Goal: Task Accomplishment & Management: Use online tool/utility

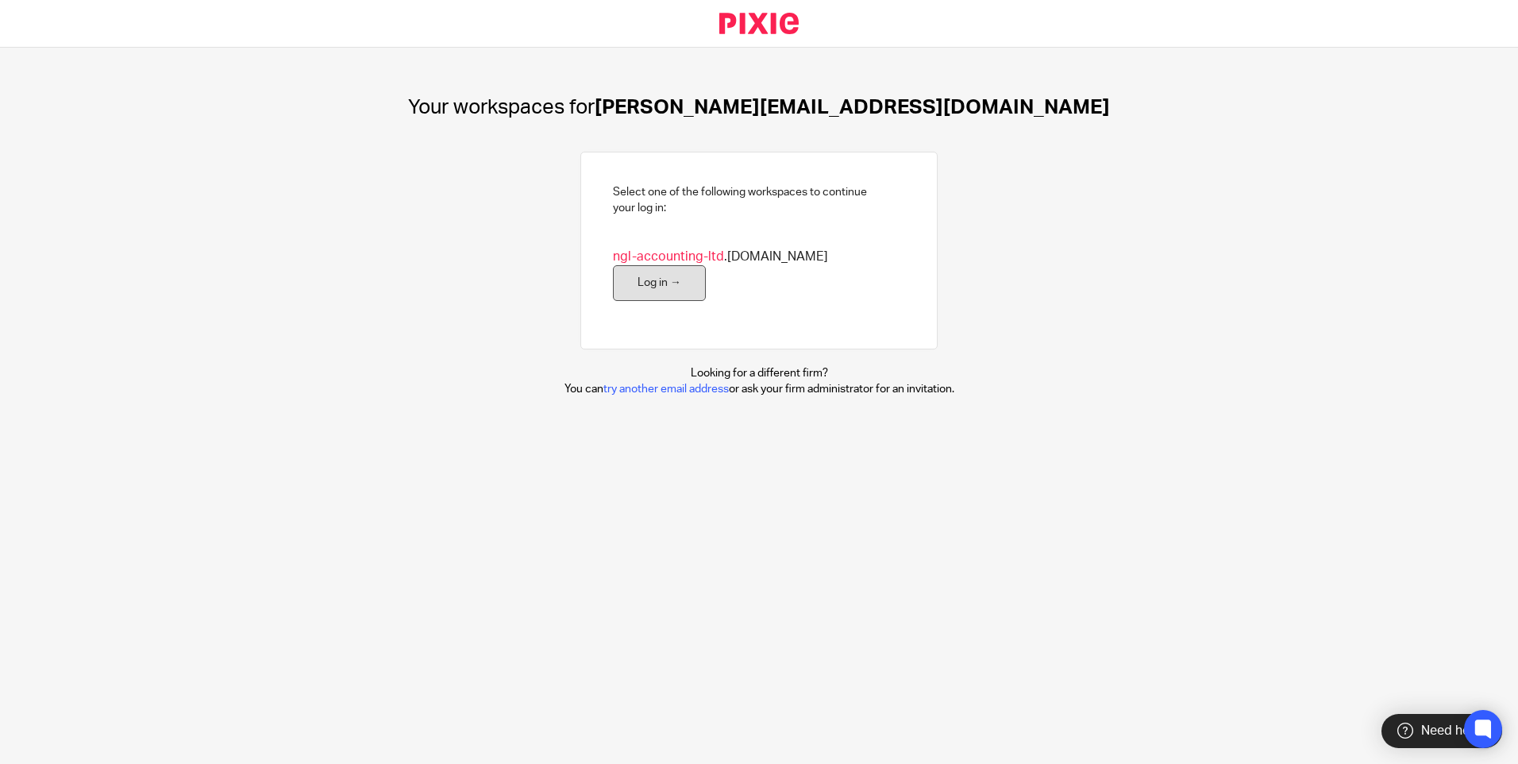
click at [706, 265] on link "Log in →" at bounding box center [659, 283] width 93 height 36
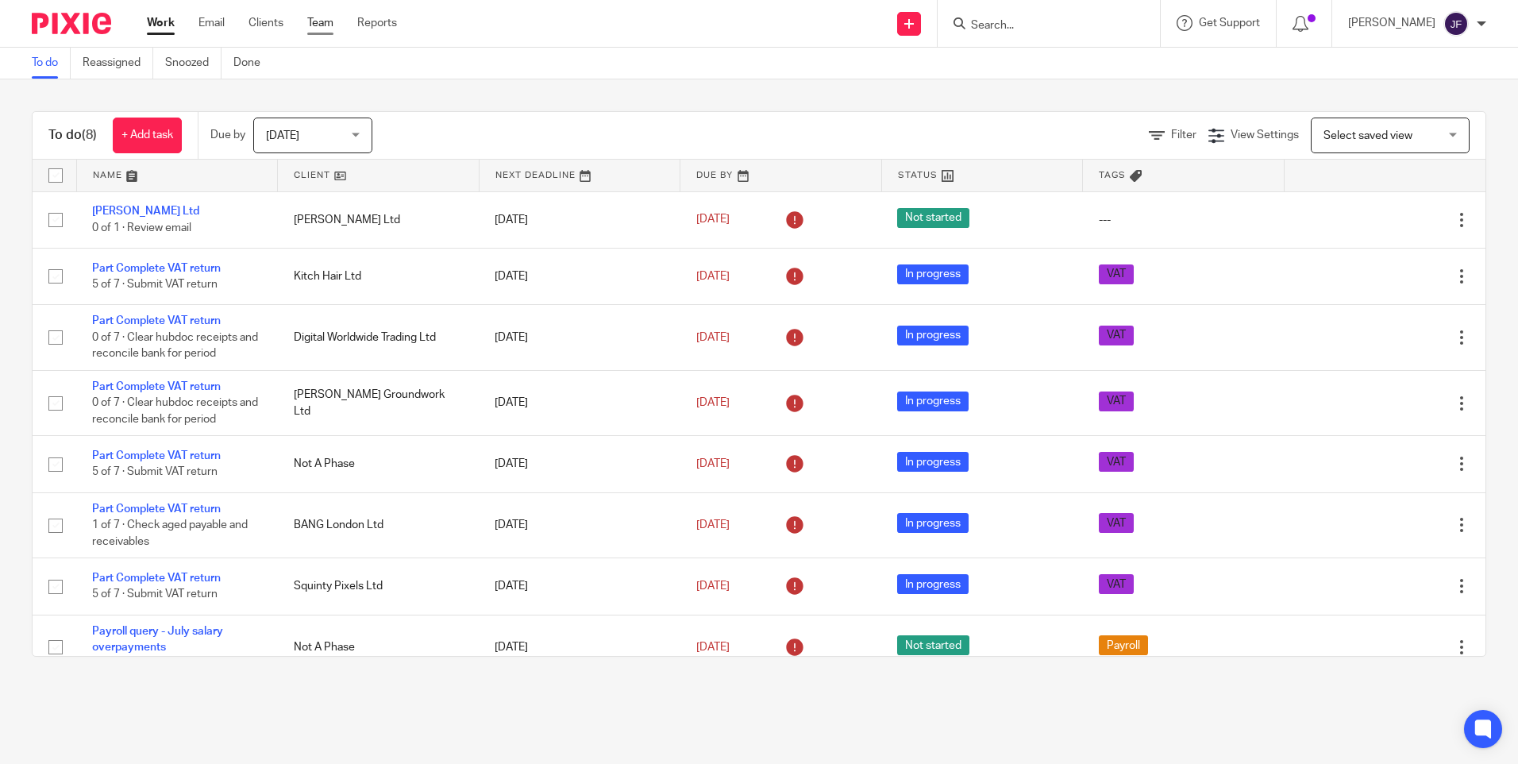
click at [320, 20] on link "Team" at bounding box center [320, 23] width 26 height 16
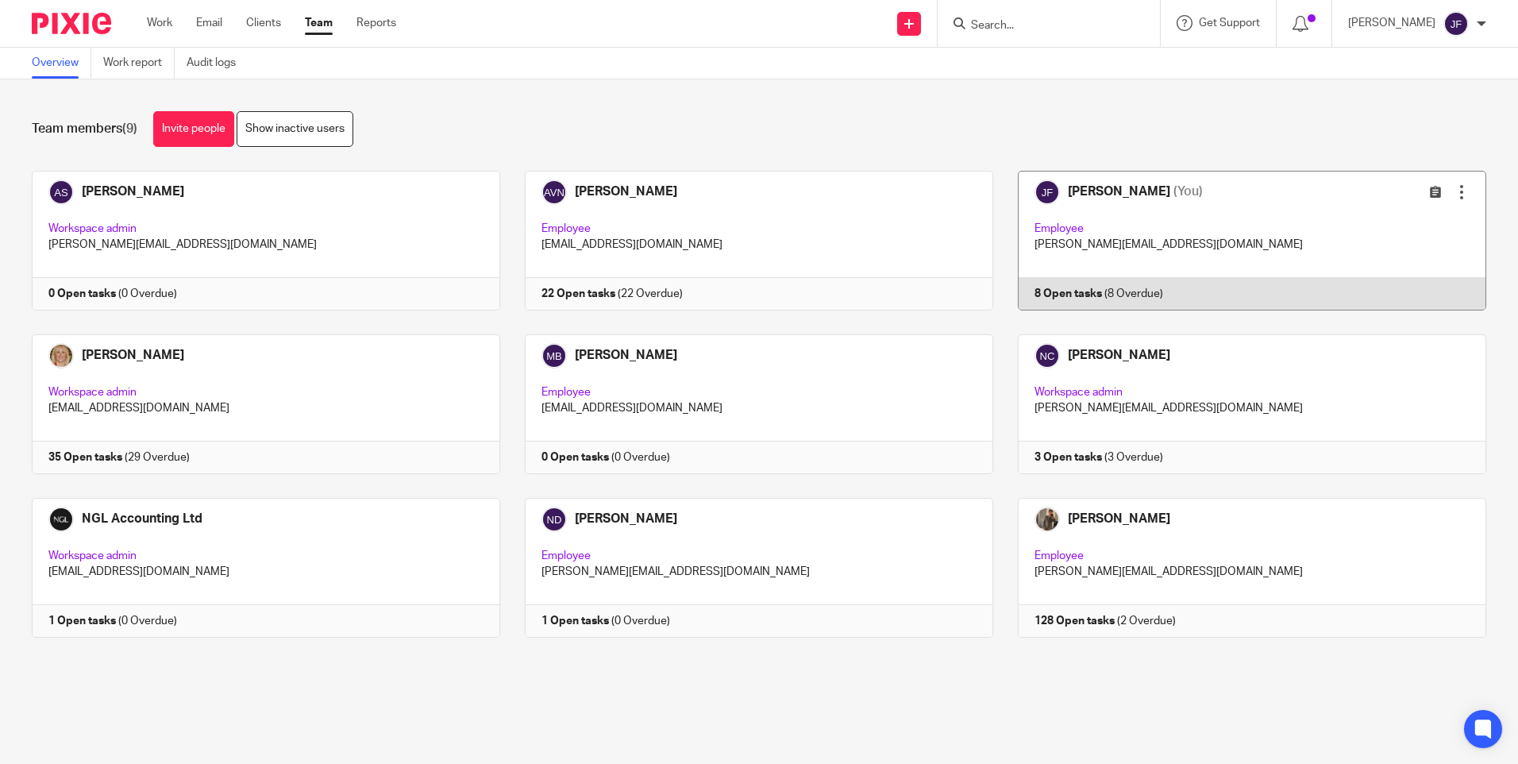
click at [1097, 293] on link at bounding box center [1239, 241] width 493 height 140
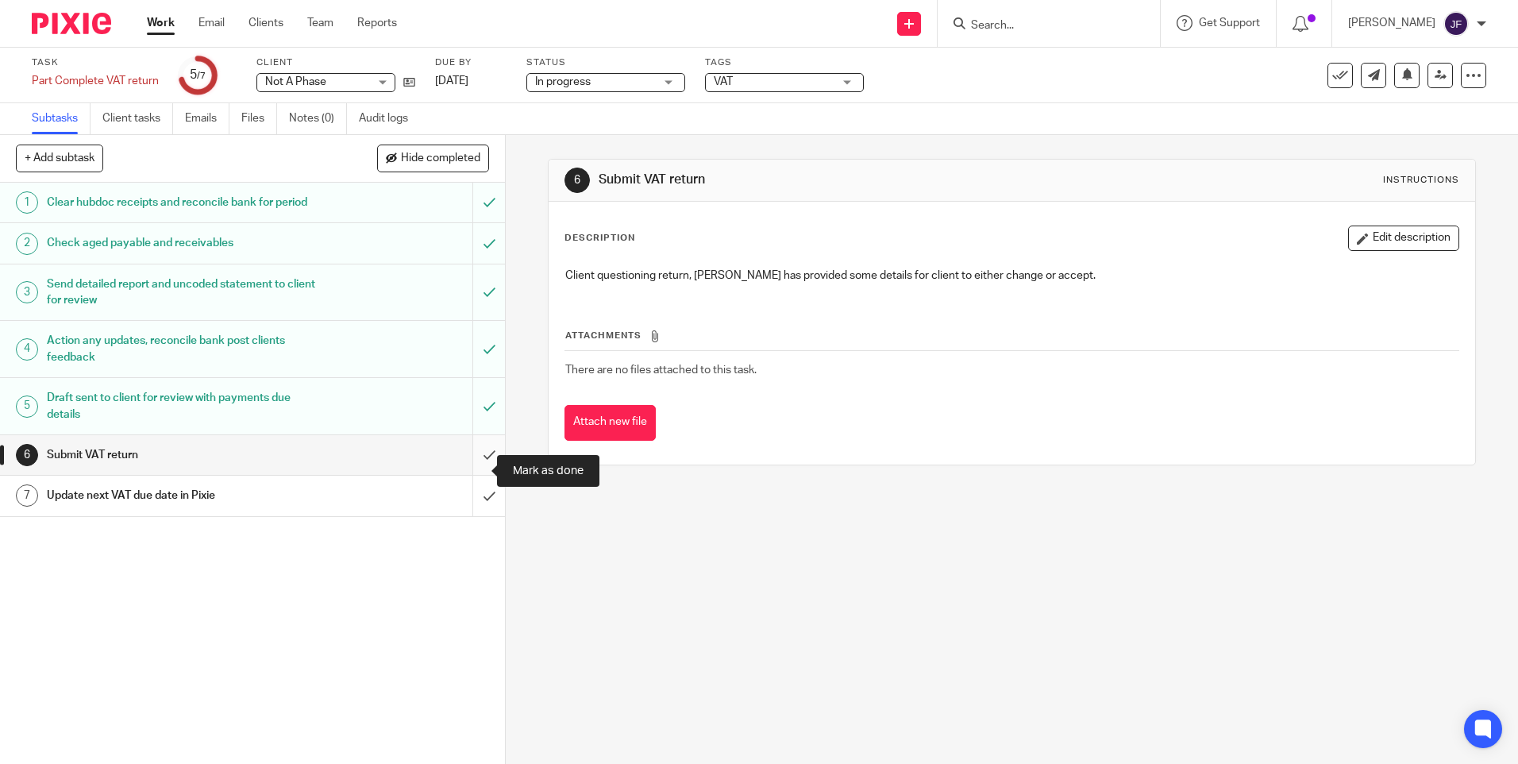
click at [477, 468] on input "submit" at bounding box center [252, 455] width 505 height 40
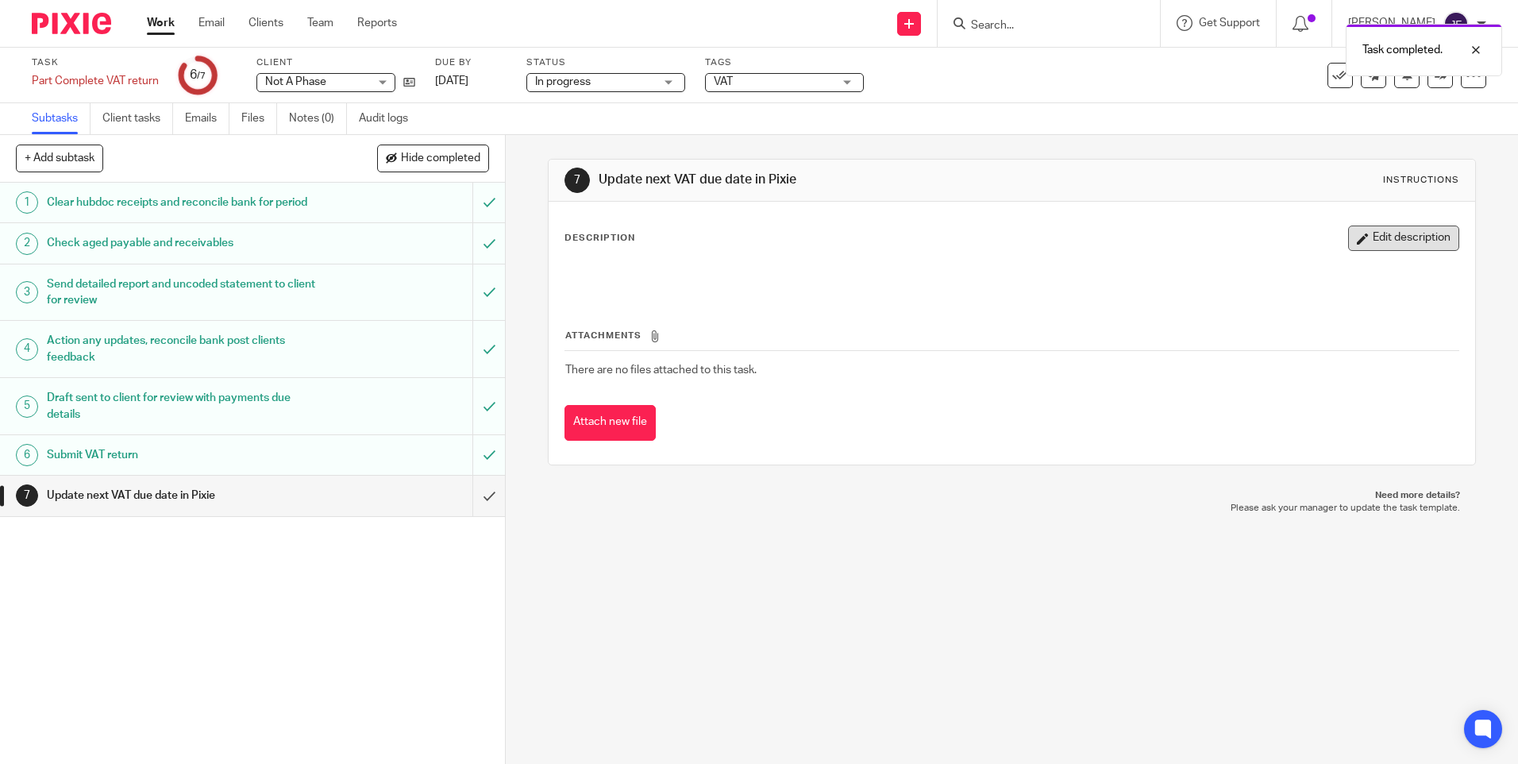
click at [1391, 242] on button "Edit description" at bounding box center [1403, 237] width 111 height 25
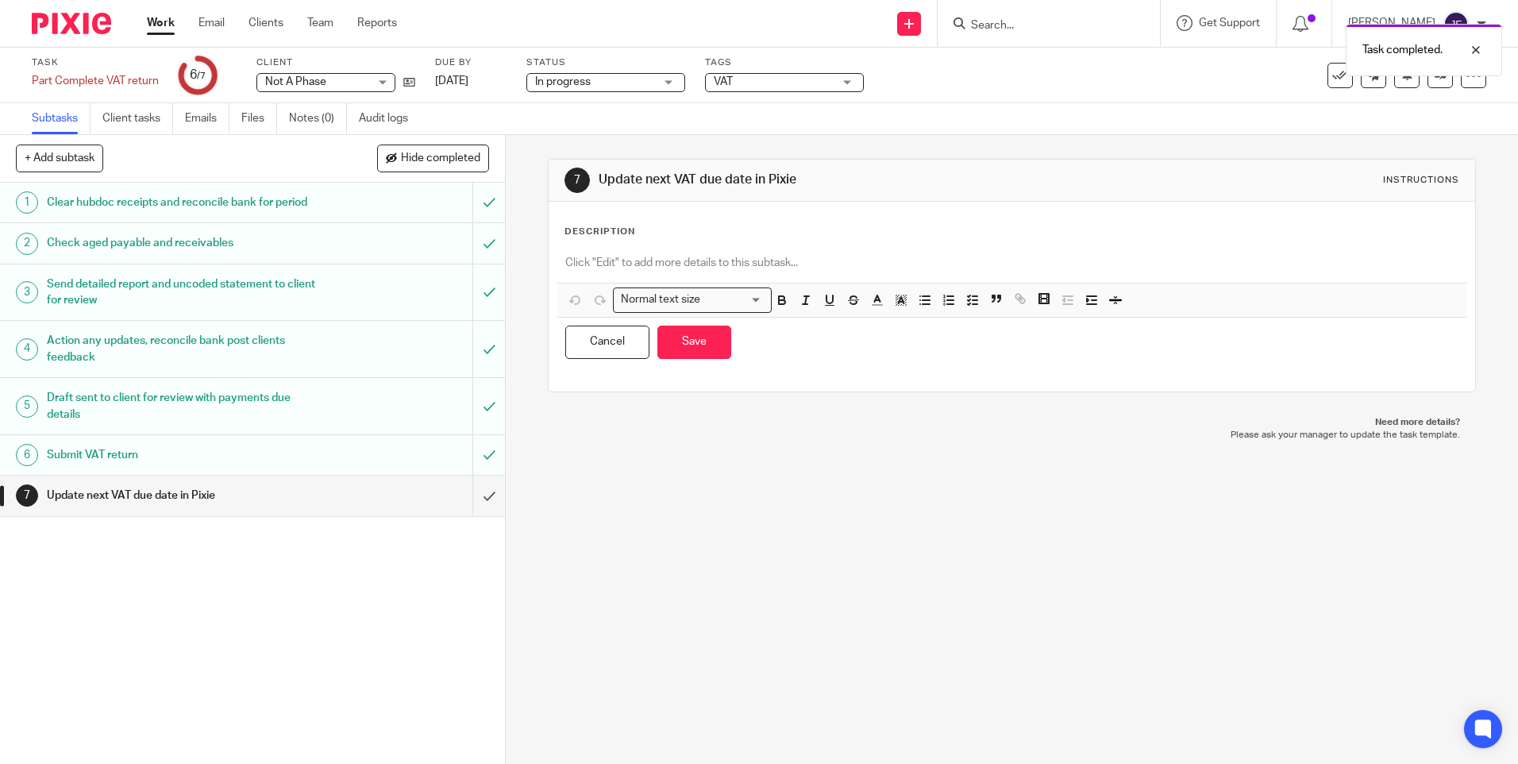
click at [782, 233] on div "Description" at bounding box center [1011, 231] width 894 height 13
click at [689, 260] on p at bounding box center [1011, 263] width 892 height 16
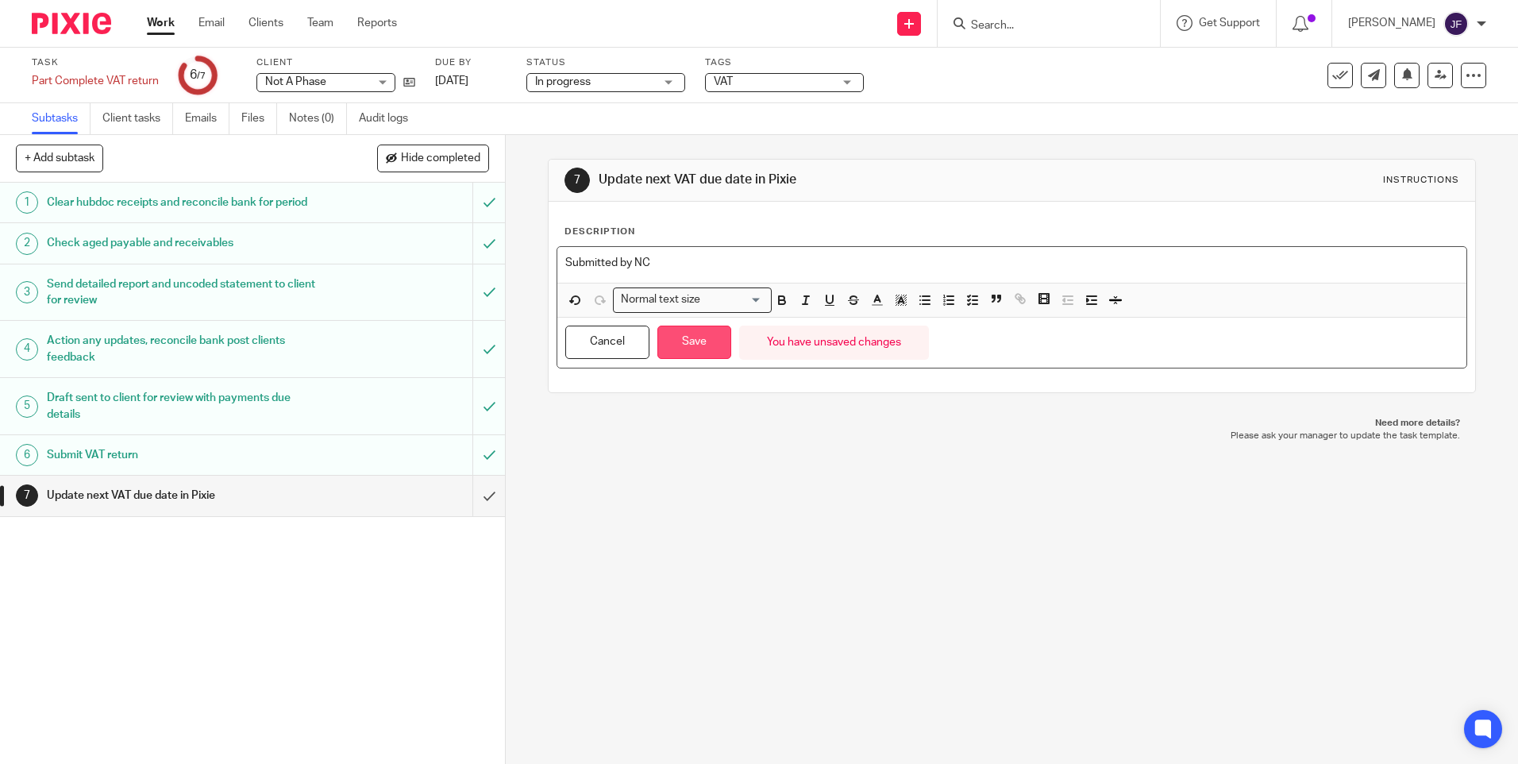
click at [706, 343] on button "Save" at bounding box center [694, 342] width 74 height 34
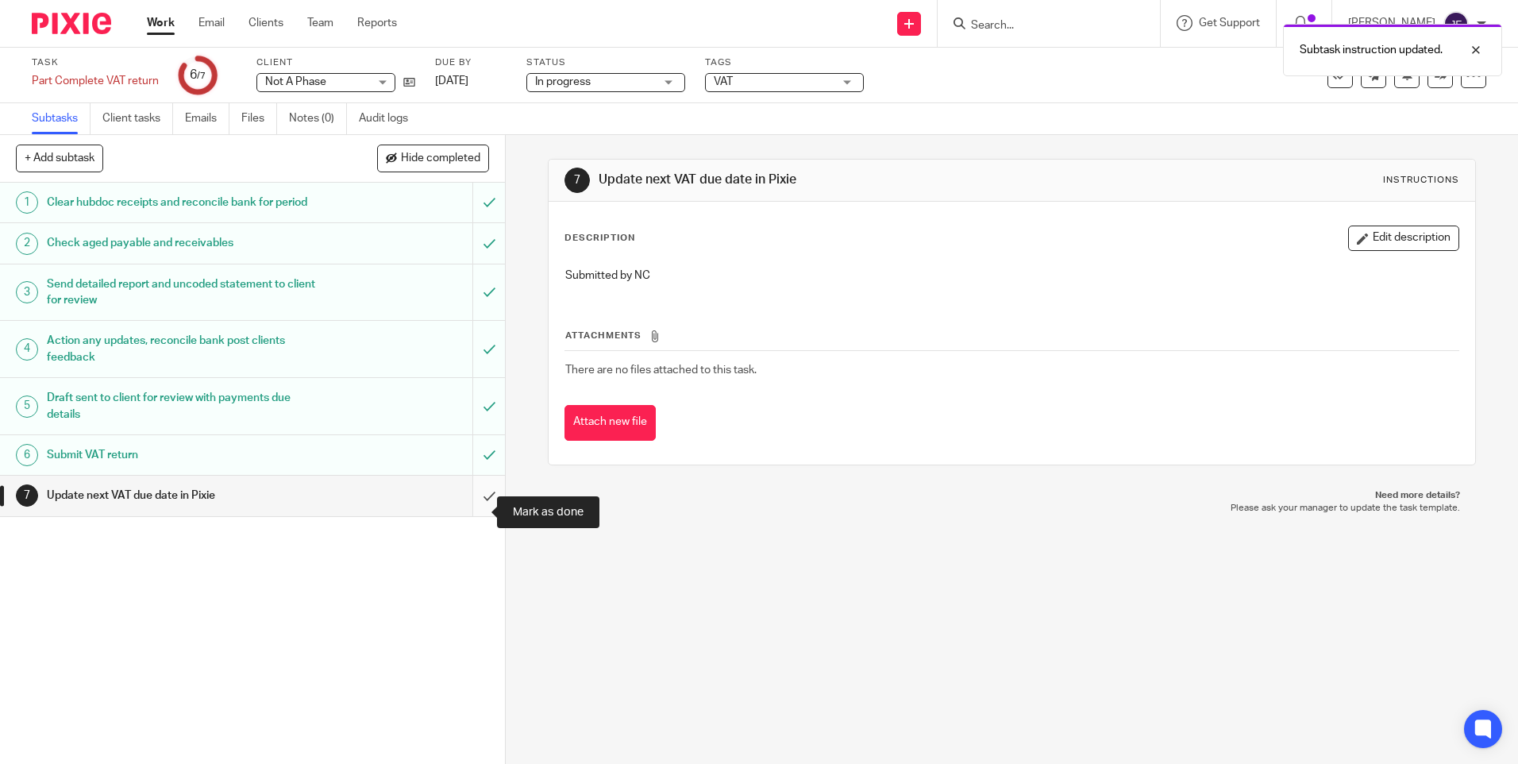
click at [474, 509] on input "submit" at bounding box center [252, 495] width 505 height 40
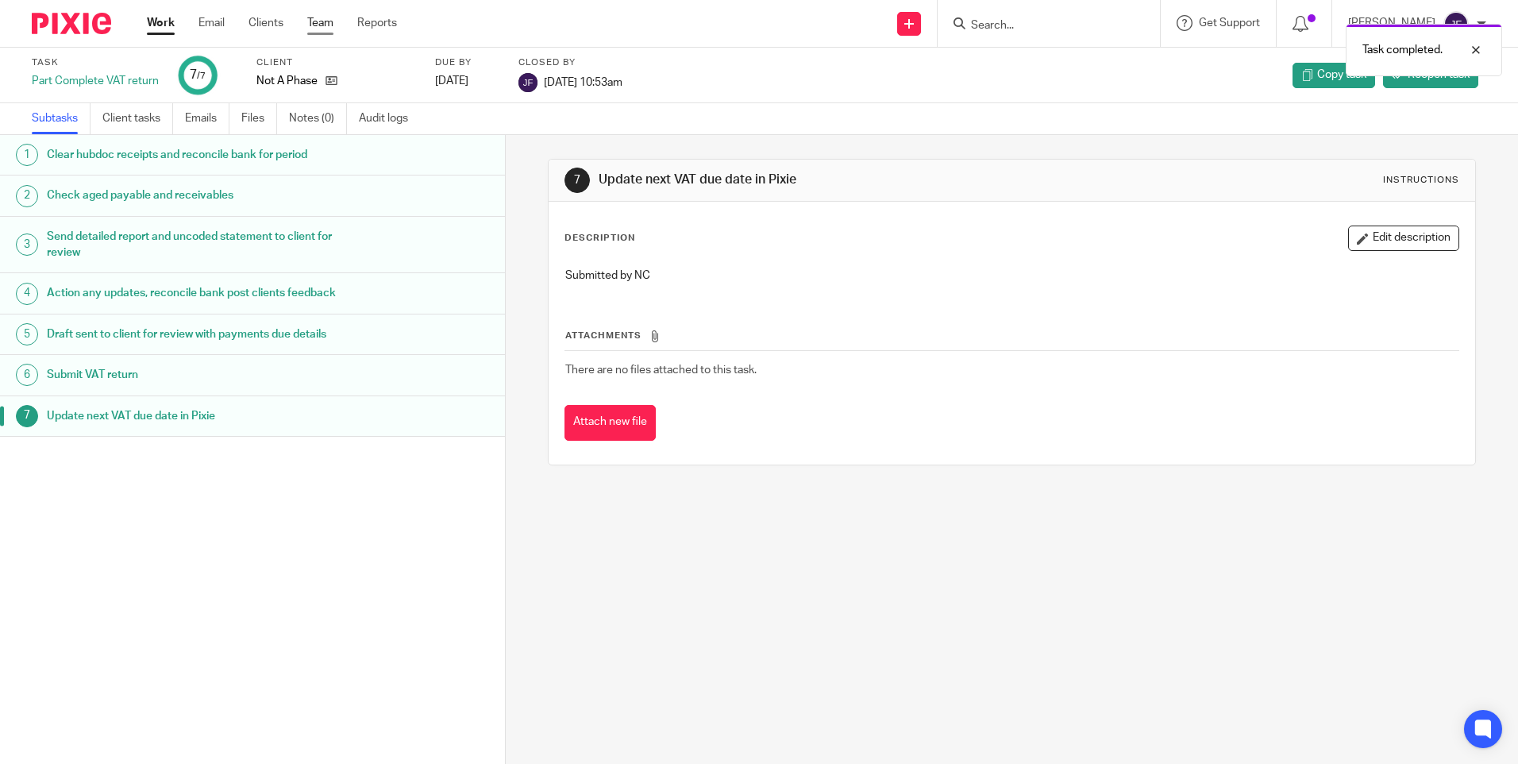
click at [318, 21] on link "Team" at bounding box center [320, 23] width 26 height 16
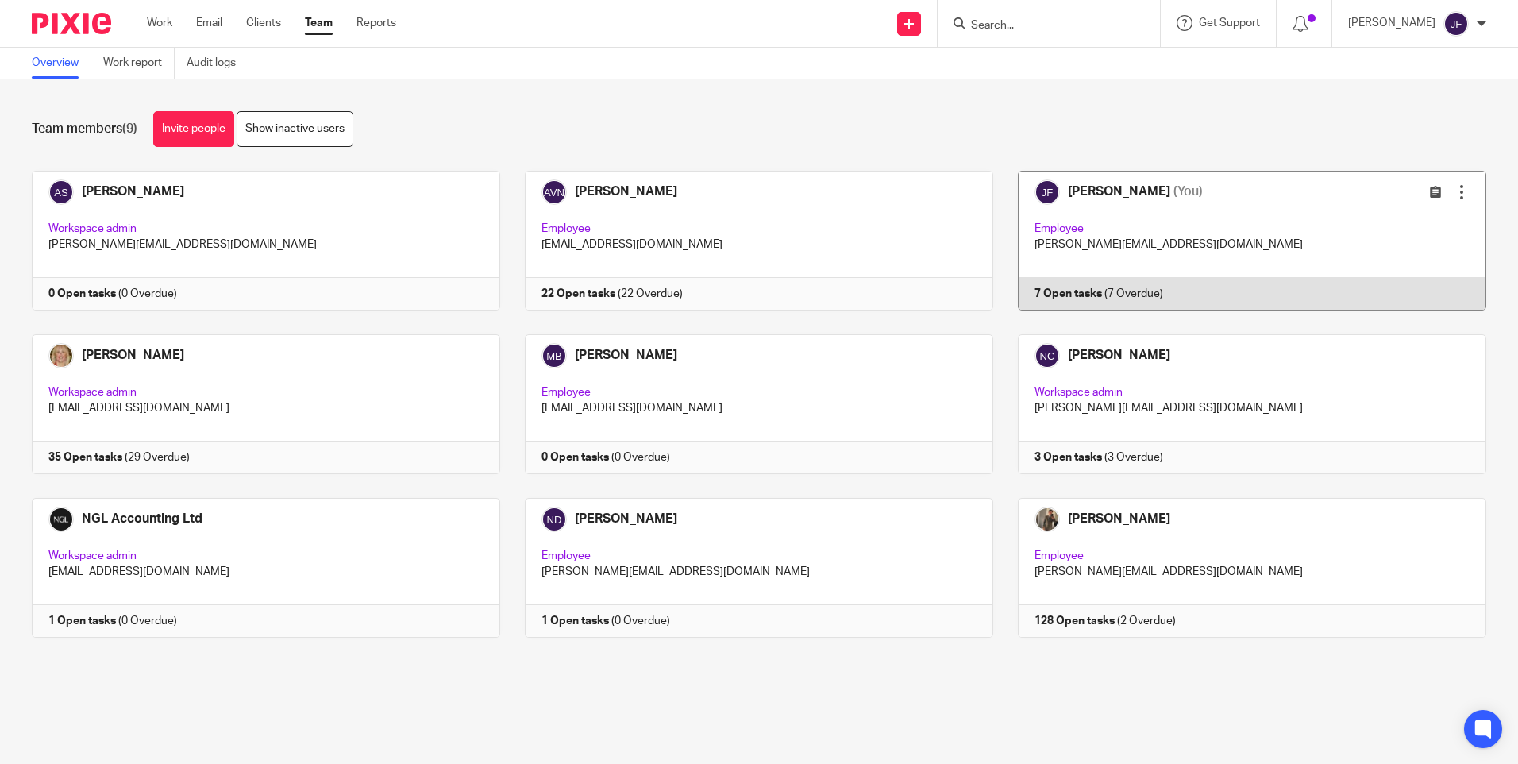
click at [1137, 284] on link at bounding box center [1239, 241] width 493 height 140
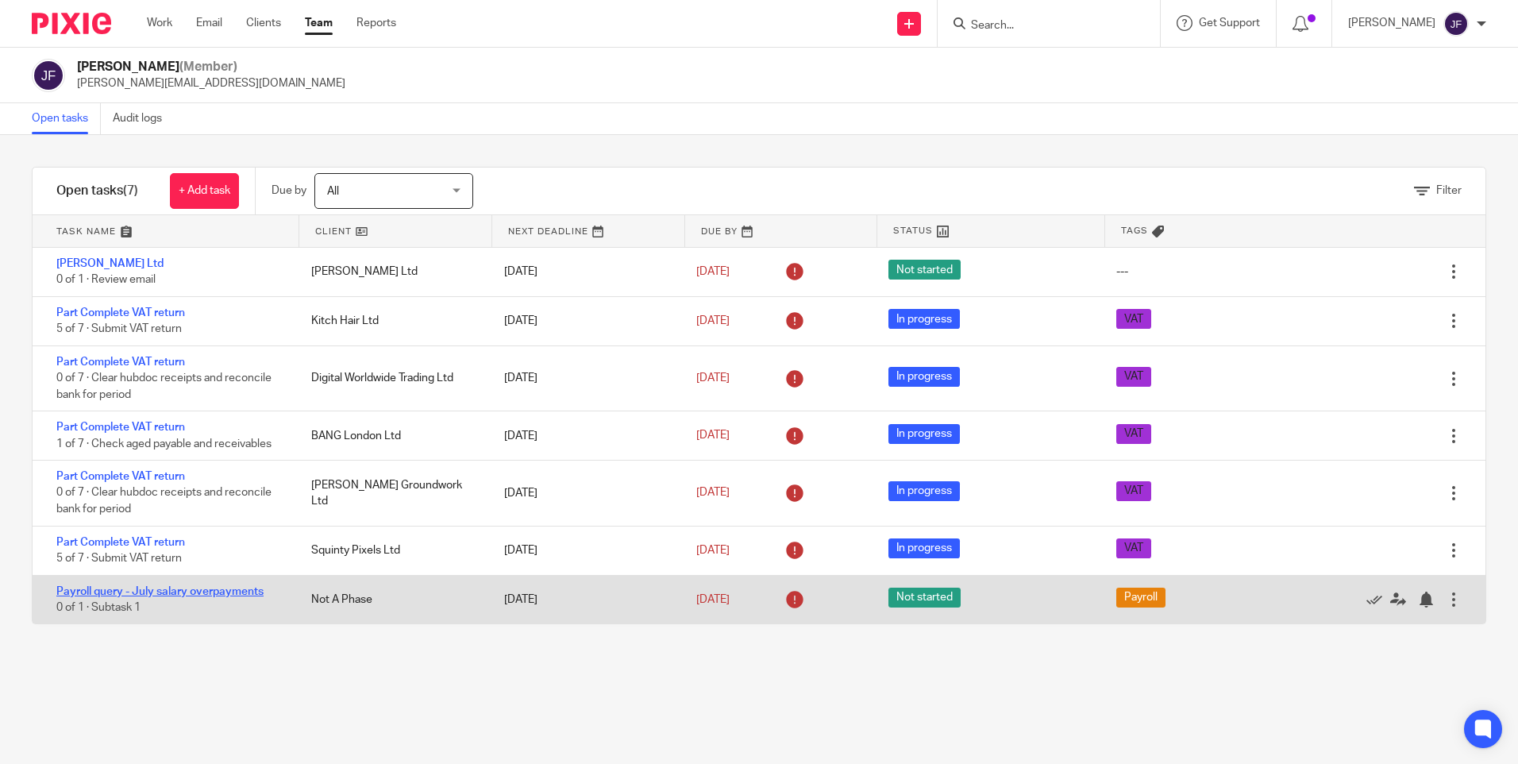
click at [208, 587] on link "Payroll query - July salary overpayments" at bounding box center [159, 591] width 207 height 11
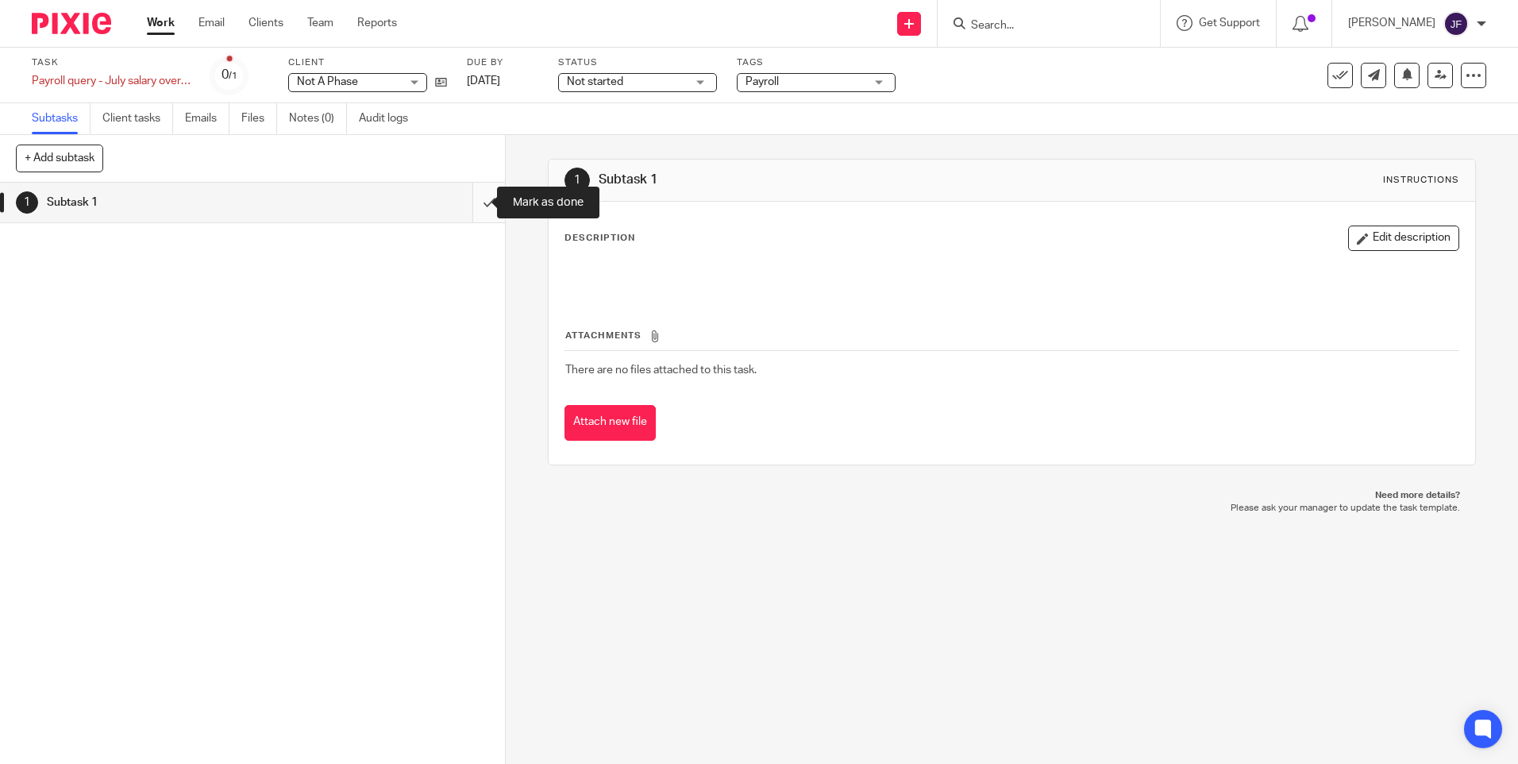
click at [471, 201] on input "submit" at bounding box center [252, 203] width 505 height 40
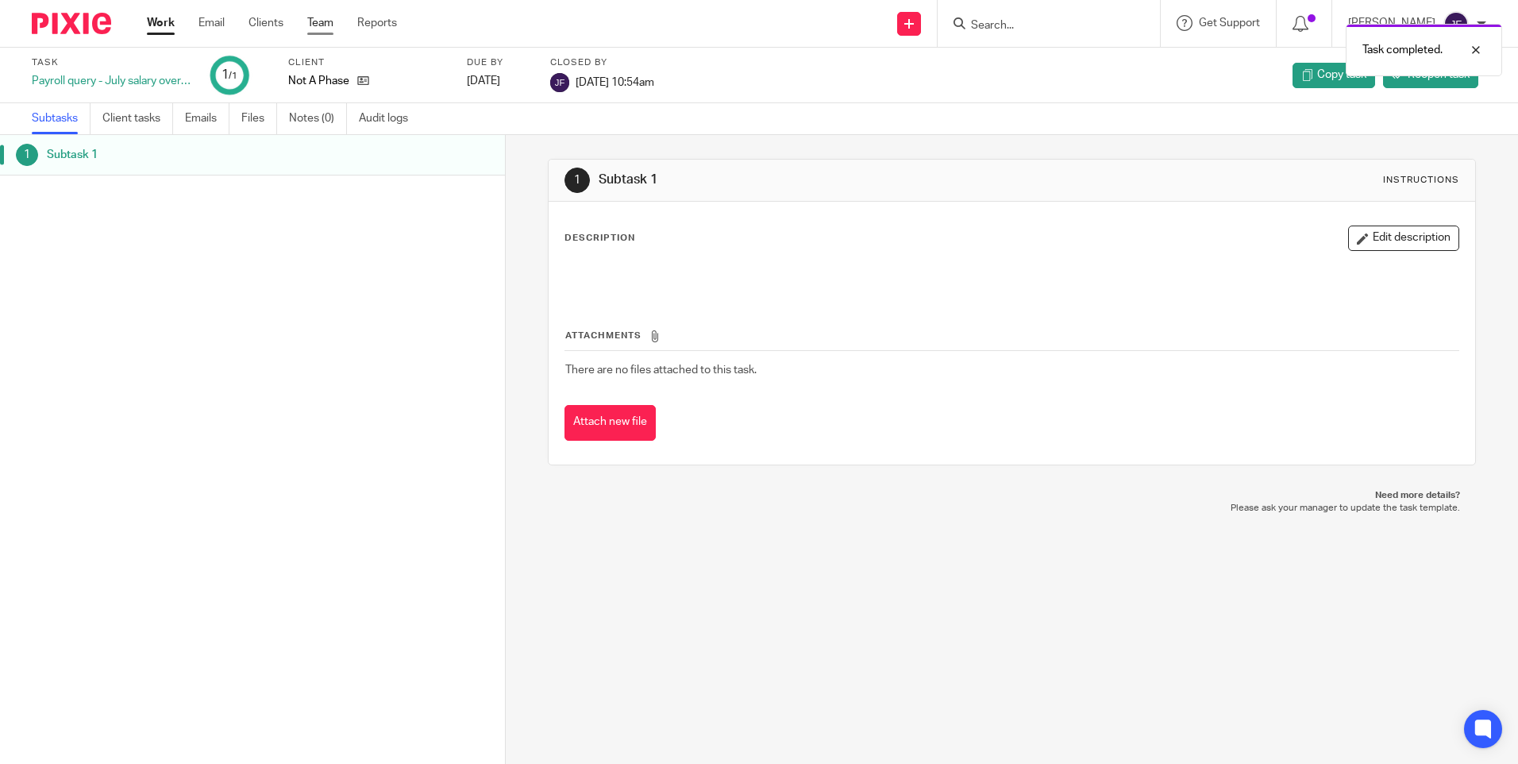
click at [323, 24] on link "Team" at bounding box center [320, 23] width 26 height 16
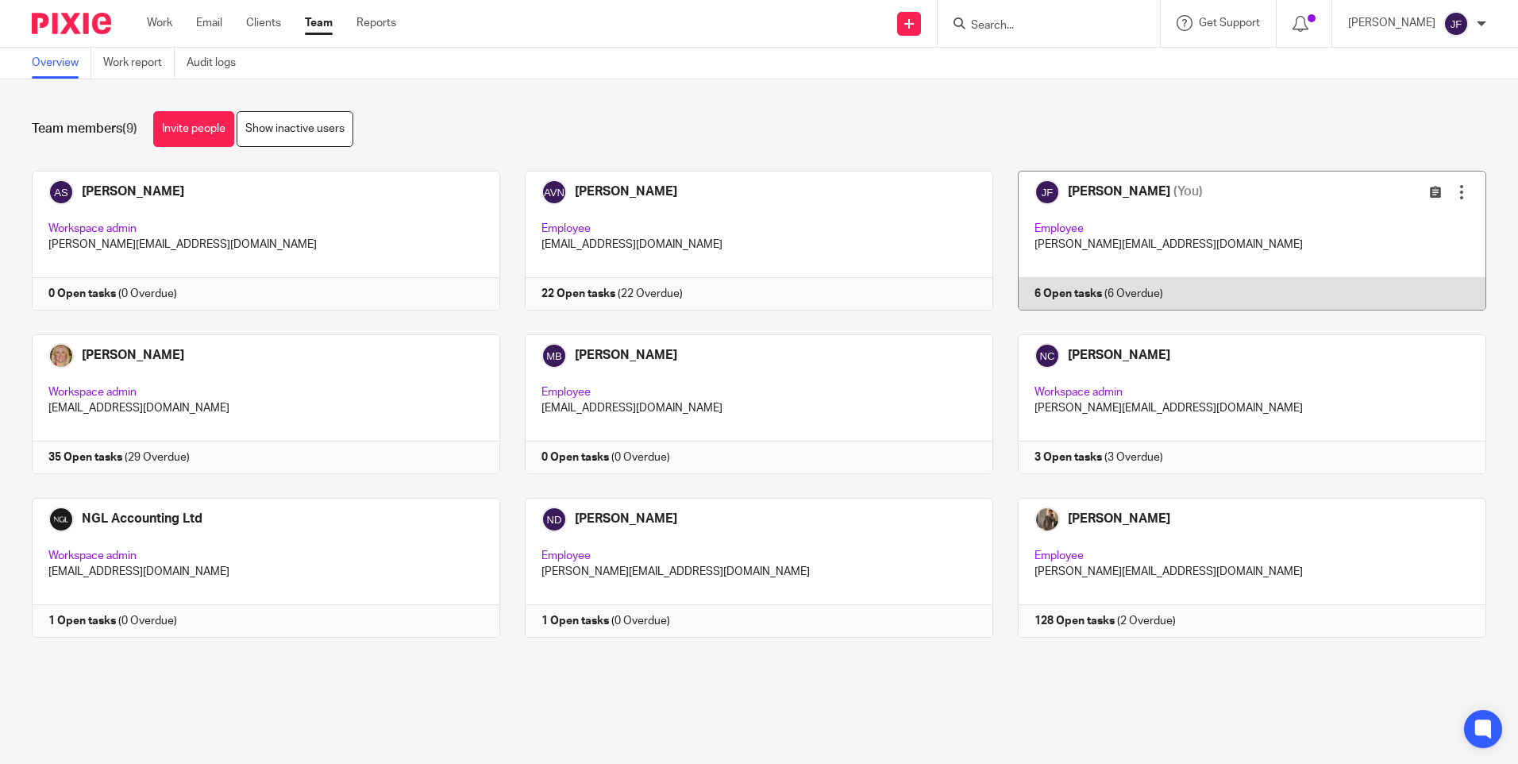
click at [1045, 291] on link at bounding box center [1239, 241] width 493 height 140
